Goal: Task Accomplishment & Management: Manage account settings

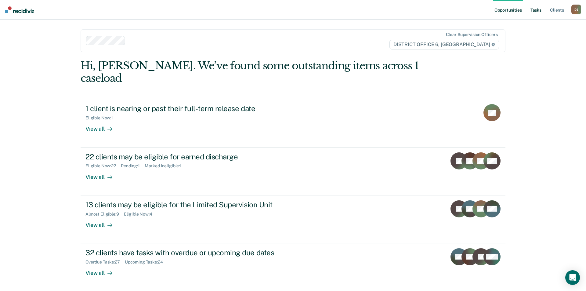
click at [542, 10] on link "Tasks" at bounding box center [535, 10] width 13 height 20
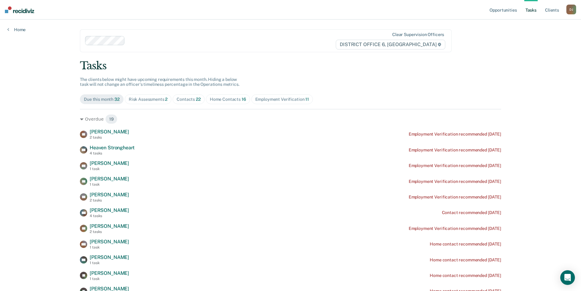
click at [280, 98] on div "Employment Verification 11" at bounding box center [282, 99] width 54 height 5
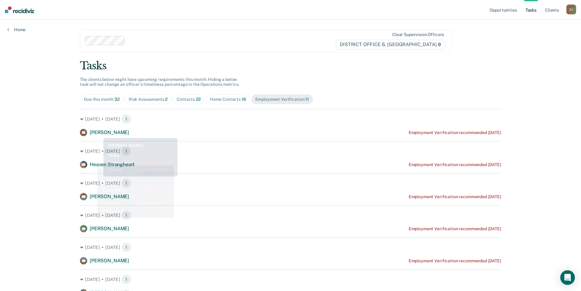
click at [102, 125] on div "[DATE] • [DATE] 1 TK [PERSON_NAME] Employment Verification recommended [DATE]" at bounding box center [290, 122] width 421 height 27
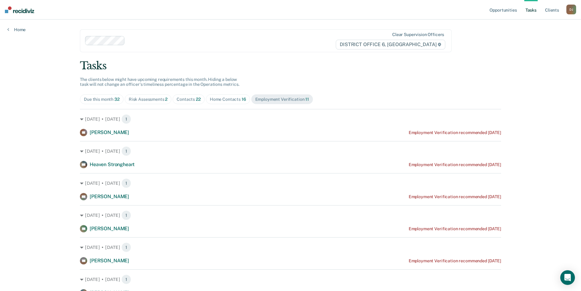
click at [148, 101] on div "Risk Assessments 2" at bounding box center [148, 99] width 39 height 5
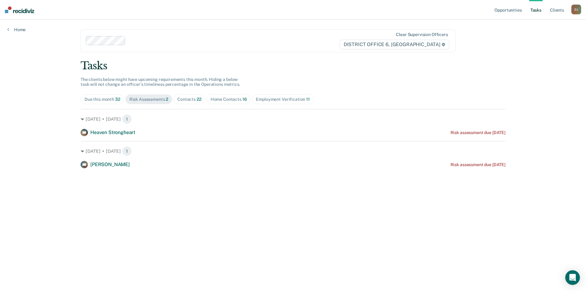
click at [106, 93] on div "Tasks The clients below might have upcoming requirements this month. Hiding a b…" at bounding box center [293, 113] width 425 height 109
click at [192, 103] on span "Contacts 22" at bounding box center [189, 99] width 32 height 10
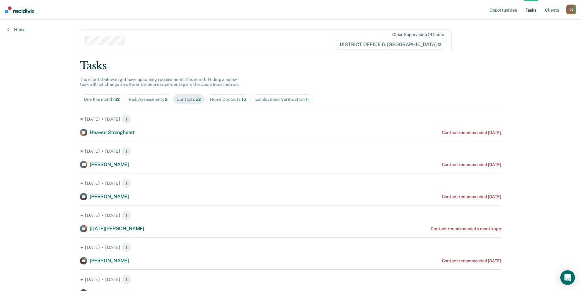
click at [235, 100] on div "Home Contacts 16" at bounding box center [228, 99] width 36 height 5
click at [274, 99] on div "Employment Verification 11" at bounding box center [282, 99] width 54 height 5
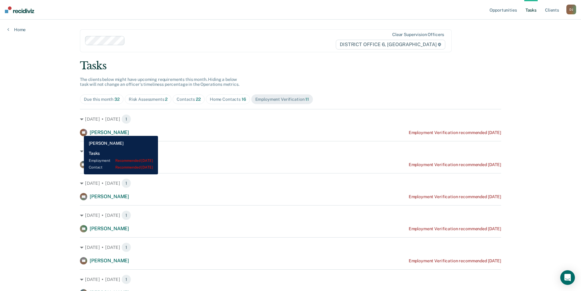
click at [80, 131] on rect at bounding box center [83, 132] width 7 height 7
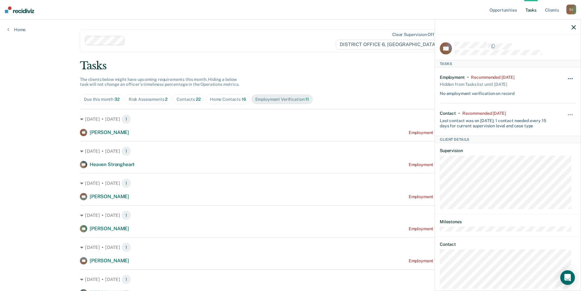
click at [570, 78] on span "button" at bounding box center [570, 78] width 1 height 1
click at [548, 124] on button "90 days" at bounding box center [554, 127] width 44 height 10
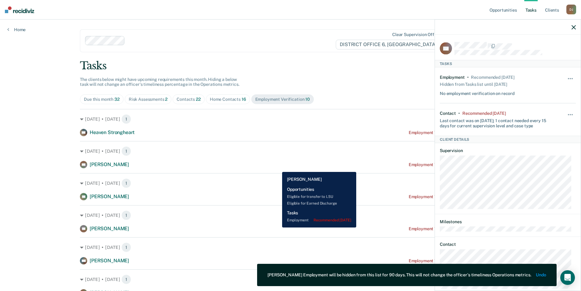
click at [278, 167] on div "[PERSON_NAME] [PERSON_NAME] Employment Verification recommended [DATE]" at bounding box center [290, 164] width 421 height 7
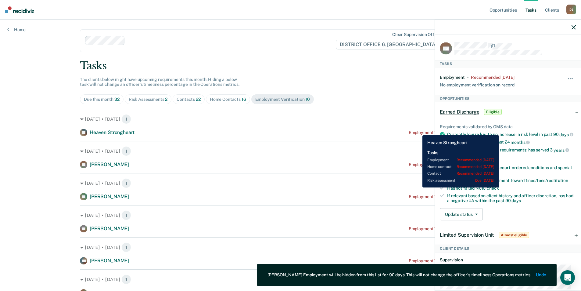
click at [418, 131] on div "Employment Verification recommended [DATE]" at bounding box center [455, 132] width 92 height 5
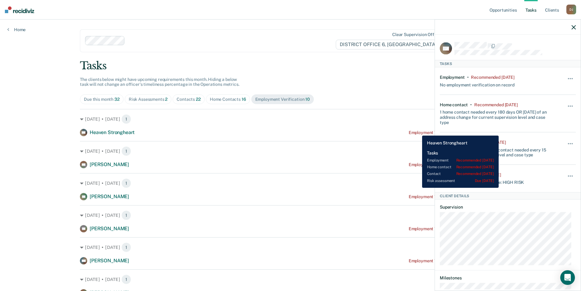
click at [418, 131] on div "Employment Verification recommended [DATE]" at bounding box center [455, 132] width 92 height 5
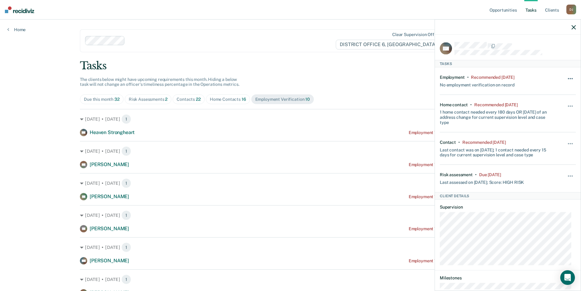
click at [568, 77] on button "button" at bounding box center [570, 82] width 10 height 10
click at [547, 127] on button "90 days" at bounding box center [554, 127] width 44 height 10
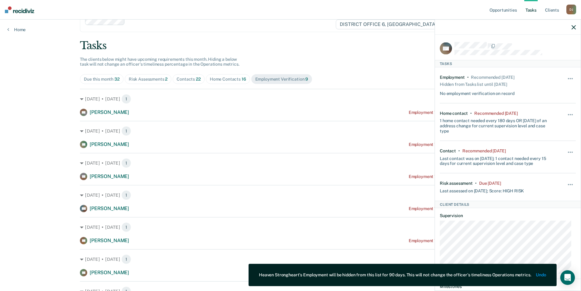
scroll to position [20, 0]
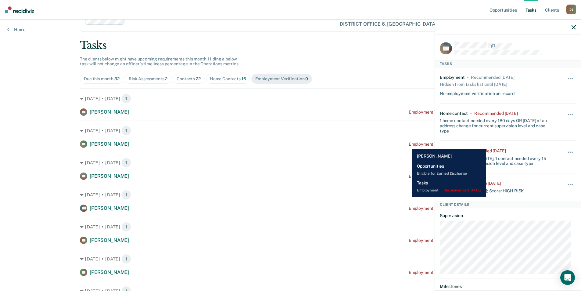
click at [409, 144] on div "Employment Verification recommended [DATE]" at bounding box center [455, 144] width 92 height 5
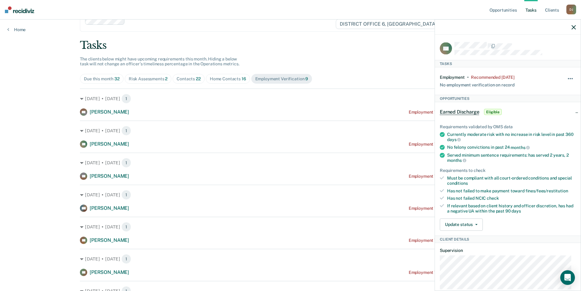
click at [568, 77] on button "button" at bounding box center [570, 82] width 10 height 10
click at [545, 132] on article "AC Tasks Employment • Recommended [DATE] No employment verification on record H…" at bounding box center [508, 215] width 136 height 346
click at [565, 75] on div "Hide from tasks list for... 7 days 30 days 90 days" at bounding box center [570, 81] width 10 height 13
click at [570, 78] on span "button" at bounding box center [570, 78] width 1 height 1
click at [543, 125] on button "90 days" at bounding box center [554, 127] width 44 height 10
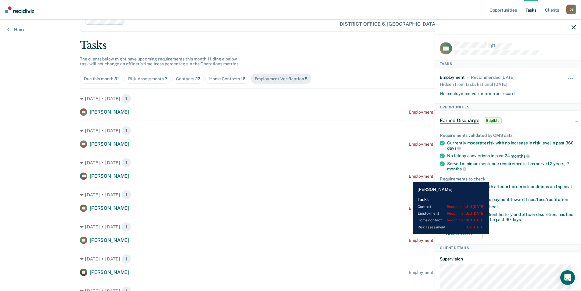
click at [409, 176] on div "Employment Verification recommended [DATE]" at bounding box center [455, 176] width 92 height 5
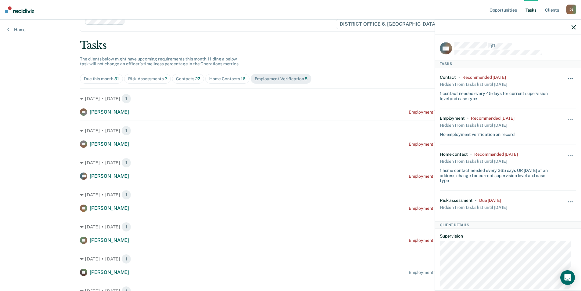
click at [571, 81] on button "button" at bounding box center [570, 82] width 10 height 10
drag, startPoint x: 544, startPoint y: 127, endPoint x: 525, endPoint y: 127, distance: 19.8
click at [544, 127] on button "90 days" at bounding box center [554, 127] width 44 height 10
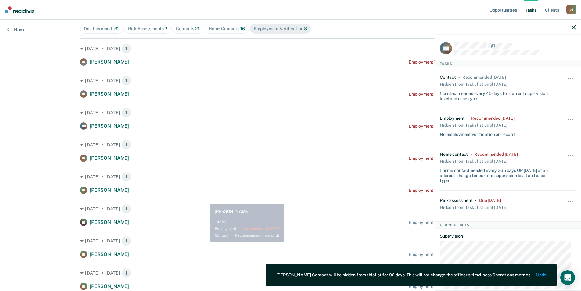
scroll to position [71, 0]
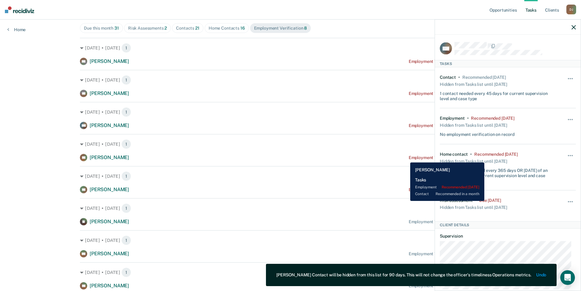
click at [409, 158] on div "Employment Verification recommended [DATE]" at bounding box center [455, 157] width 92 height 5
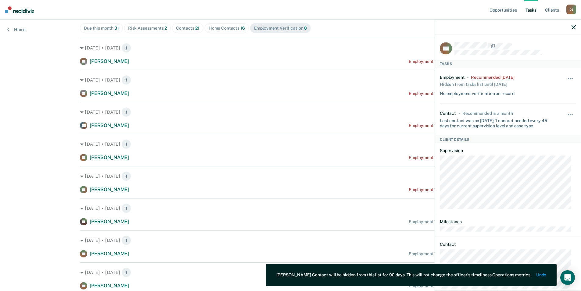
click at [568, 76] on div "Hide from tasks list for... 7 days 30 days 90 days" at bounding box center [570, 85] width 10 height 21
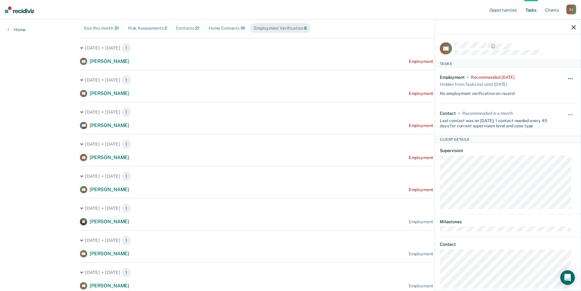
click at [566, 77] on button "button" at bounding box center [570, 82] width 10 height 10
click at [545, 131] on button "90 days" at bounding box center [554, 127] width 44 height 10
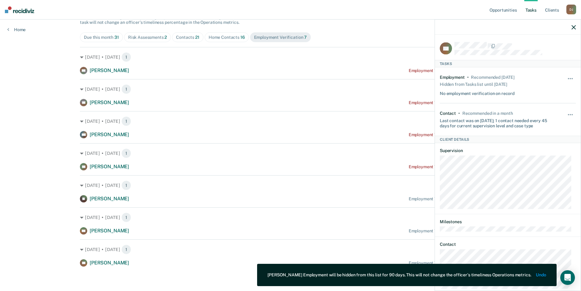
scroll to position [62, 0]
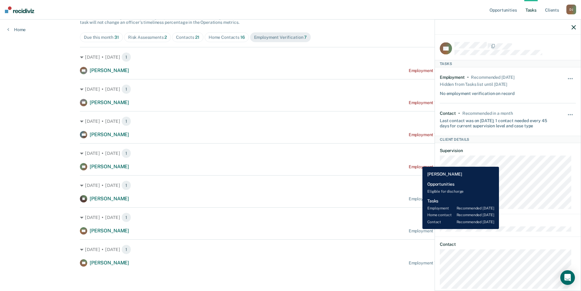
click at [418, 229] on div "Employment Verification recommended [DATE]" at bounding box center [455, 230] width 92 height 5
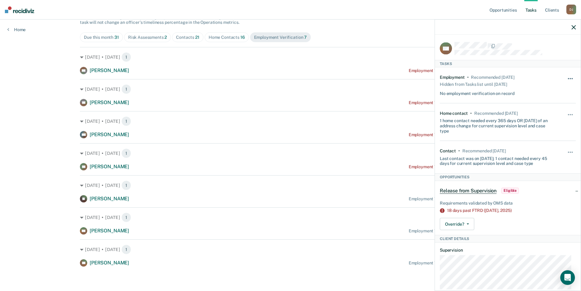
click at [565, 77] on button "button" at bounding box center [570, 82] width 10 height 10
click at [550, 127] on button "90 days" at bounding box center [554, 127] width 44 height 10
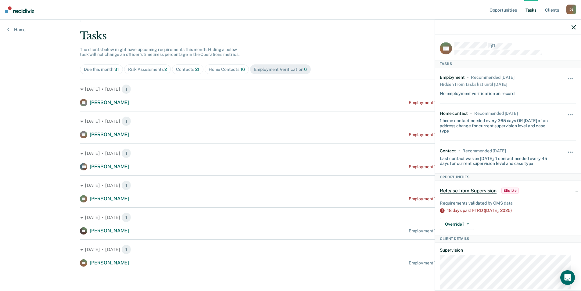
scroll to position [0, 0]
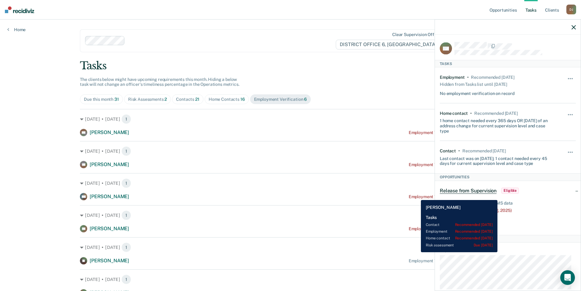
click at [416, 195] on div "Employment Verification recommended [DATE]" at bounding box center [455, 196] width 92 height 5
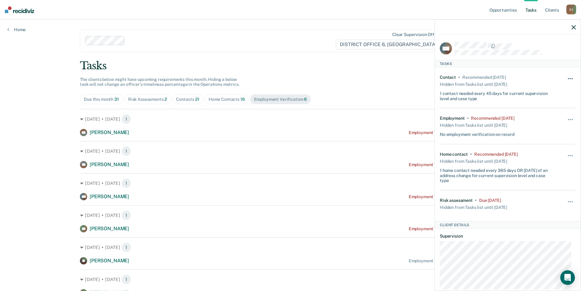
click at [570, 78] on span "button" at bounding box center [570, 78] width 1 height 1
click at [30, 200] on div "Opportunities Tasks Client s [PERSON_NAME] Profile How it works Log Out Home Cl…" at bounding box center [290, 160] width 581 height 321
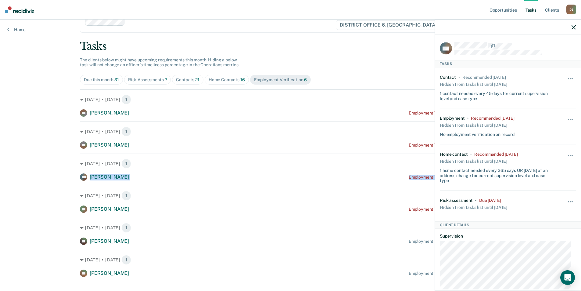
scroll to position [30, 0]
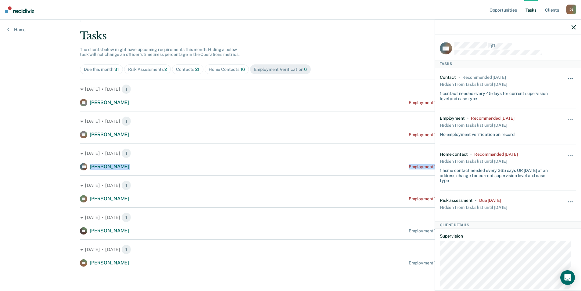
click at [566, 77] on button "button" at bounding box center [570, 82] width 10 height 10
click at [567, 120] on button "button" at bounding box center [570, 123] width 10 height 10
click at [549, 167] on button "90 days" at bounding box center [554, 168] width 44 height 10
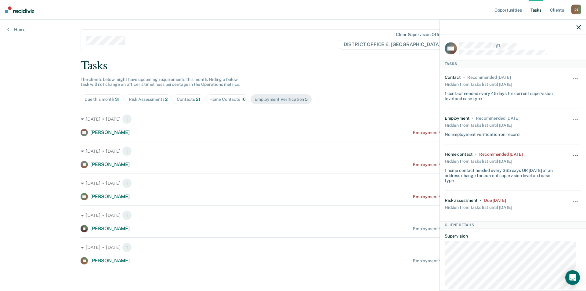
click at [571, 154] on button "button" at bounding box center [575, 159] width 10 height 10
click at [561, 203] on button "90 days" at bounding box center [558, 204] width 44 height 10
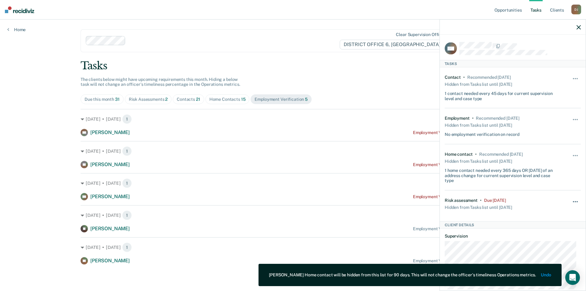
click at [570, 200] on button "button" at bounding box center [575, 205] width 10 height 10
click at [551, 253] on button "90 days" at bounding box center [558, 250] width 44 height 10
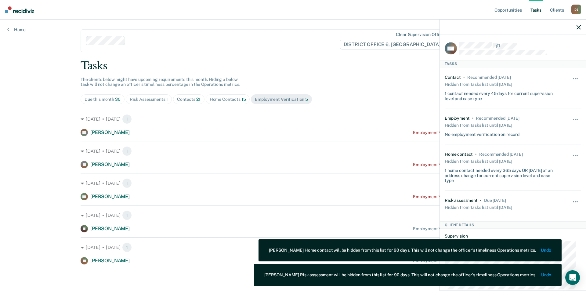
click at [21, 196] on div "Opportunities Tasks Client s [PERSON_NAME] Profile How it works Log Out Home Cl…" at bounding box center [293, 145] width 586 height 291
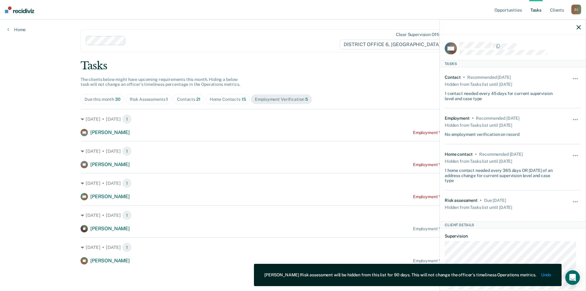
click at [142, 98] on div "Risk Assessments 1" at bounding box center [149, 99] width 38 height 5
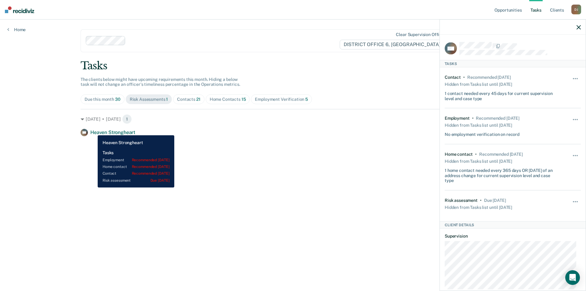
click at [93, 131] on span "Heaven Strongheart" at bounding box center [112, 132] width 45 height 6
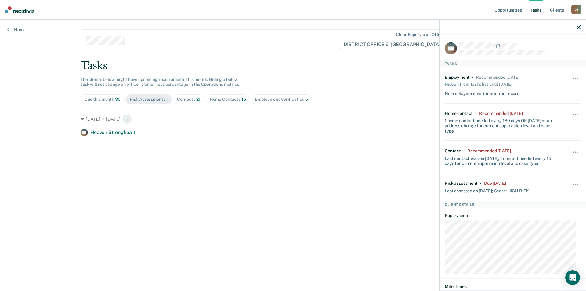
click at [570, 76] on div "Unhide" at bounding box center [575, 85] width 10 height 21
click at [570, 79] on button "button" at bounding box center [575, 82] width 10 height 10
click at [573, 115] on button "button" at bounding box center [575, 118] width 10 height 10
click at [551, 162] on button "90 days" at bounding box center [558, 163] width 44 height 10
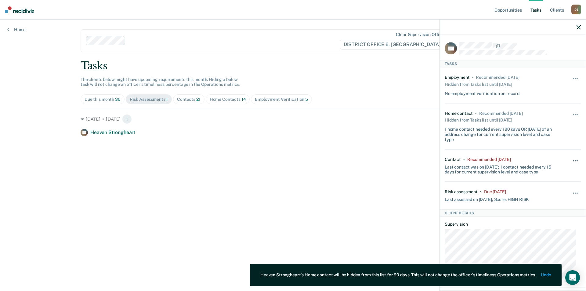
click at [574, 160] on span "button" at bounding box center [574, 160] width 1 height 1
click at [554, 210] on button "90 days" at bounding box center [558, 209] width 44 height 10
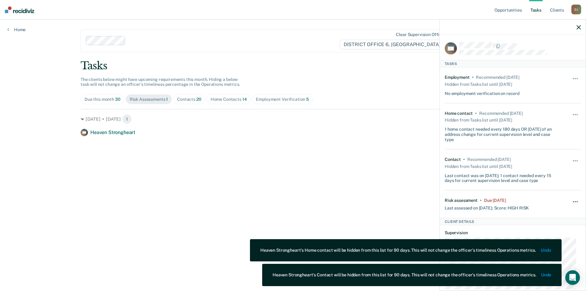
click at [573, 201] on button "button" at bounding box center [575, 205] width 10 height 10
click at [564, 246] on button "90 days" at bounding box center [558, 250] width 44 height 10
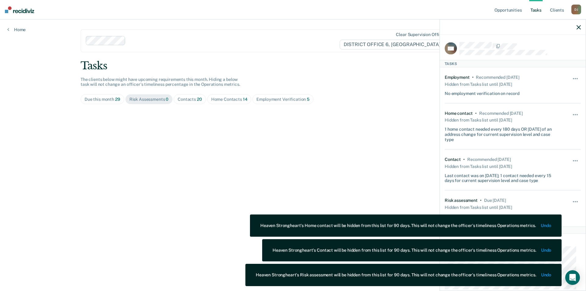
click at [386, 163] on main "Clear supervision officers DISTRICT OFFICE 6, POCATELLO Tasks The clients below…" at bounding box center [292, 148] width 439 height 257
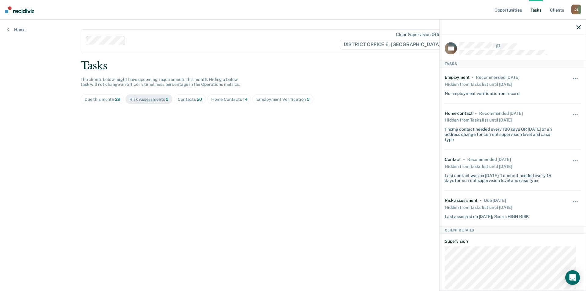
click at [186, 97] on div "Contacts 20" at bounding box center [190, 99] width 24 height 5
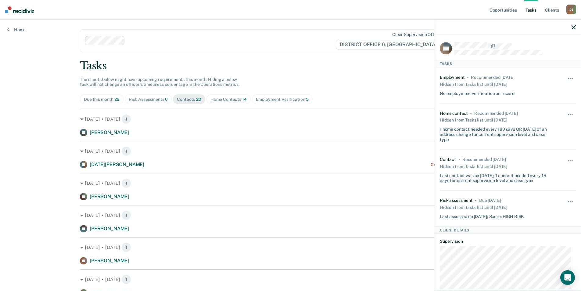
click at [573, 28] on icon "button" at bounding box center [574, 27] width 4 height 4
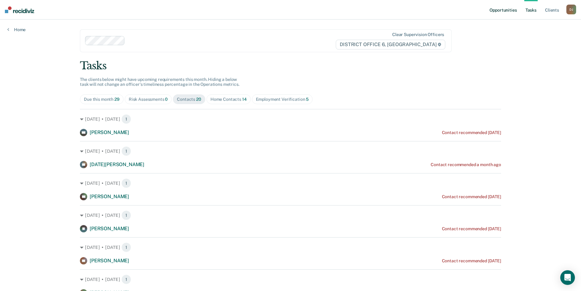
click at [505, 9] on link "Opportunities" at bounding box center [503, 10] width 30 height 20
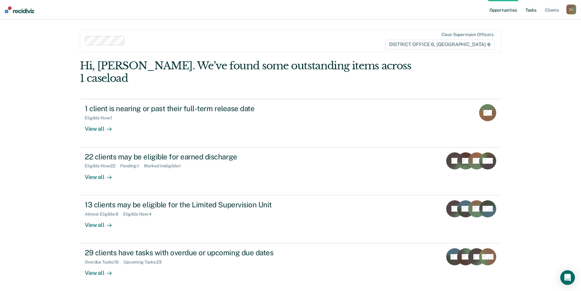
click at [532, 6] on link "Tasks" at bounding box center [530, 10] width 13 height 20
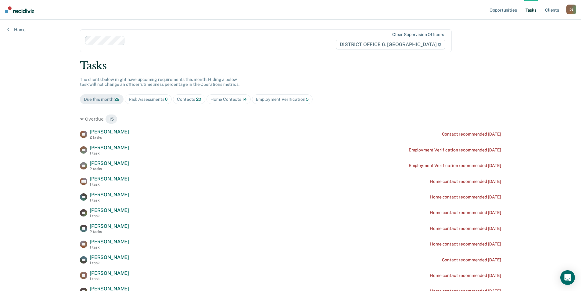
click at [226, 100] on div "Home Contacts 14" at bounding box center [228, 99] width 36 height 5
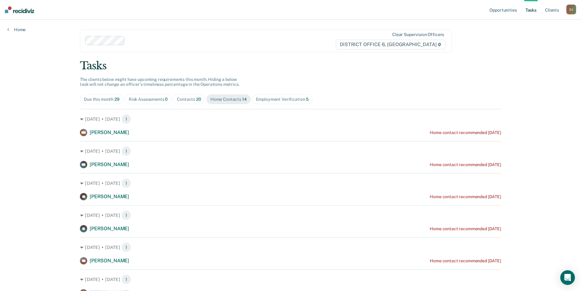
click at [101, 100] on div "Due this month 29" at bounding box center [102, 99] width 36 height 5
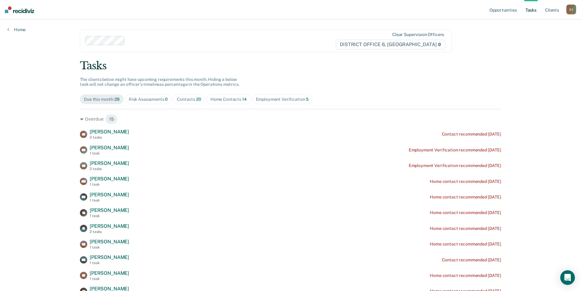
click at [261, 99] on div "Employment Verification 5" at bounding box center [282, 99] width 53 height 5
